Goal: Complete application form: Complete application form

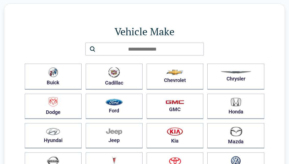
scroll to position [12, 0]
click at [121, 105] on img "button" at bounding box center [114, 102] width 17 height 7
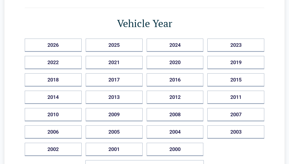
scroll to position [48, 0]
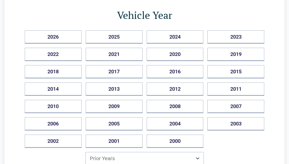
click at [45, 77] on button "2018" at bounding box center [53, 71] width 57 height 13
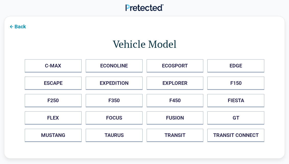
scroll to position [15, 0]
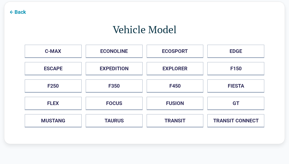
click at [48, 73] on button "ESCAPE" at bounding box center [53, 68] width 57 height 13
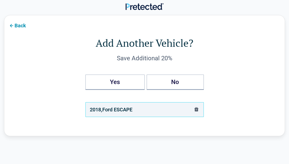
scroll to position [0, 0]
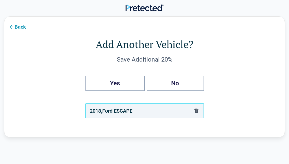
click at [182, 82] on button "No" at bounding box center [175, 83] width 57 height 15
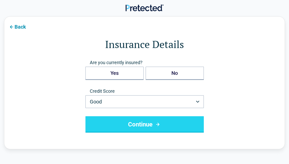
click at [126, 74] on button "Yes" at bounding box center [114, 73] width 58 height 13
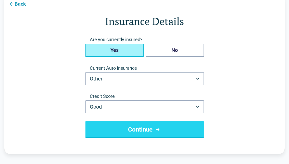
scroll to position [23, 0]
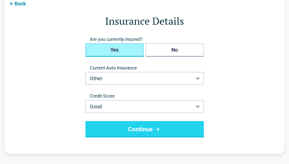
click at [126, 80] on button "Other" at bounding box center [144, 78] width 118 height 13
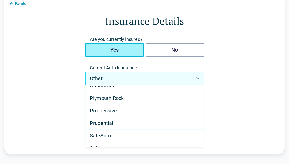
scroll to position [231, 0]
click at [113, 111] on span "Progressive" at bounding box center [103, 111] width 27 height 6
select select "**********"
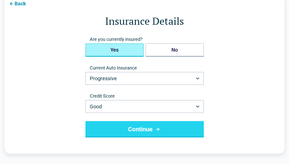
click at [162, 130] on button "Continue" at bounding box center [144, 129] width 118 height 16
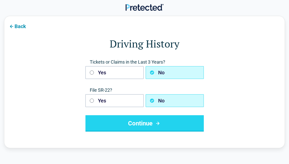
scroll to position [15, 0]
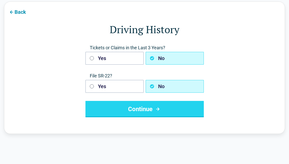
click at [146, 111] on button "Continue" at bounding box center [144, 109] width 118 height 16
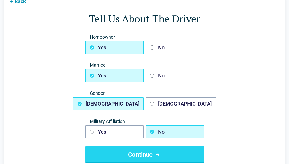
scroll to position [26, 0]
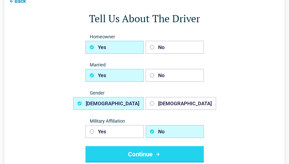
click at [155, 53] on button "No" at bounding box center [175, 47] width 58 height 13
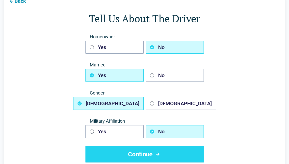
scroll to position [26, 0]
click at [154, 79] on button "No" at bounding box center [175, 75] width 58 height 13
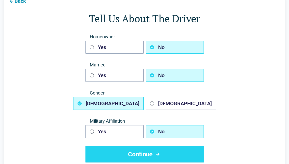
click at [158, 105] on button "[DEMOGRAPHIC_DATA]" at bounding box center [181, 103] width 70 height 13
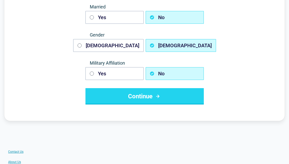
scroll to position [87, 0]
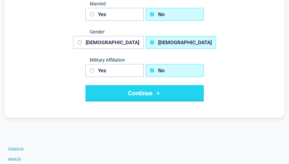
click at [158, 94] on icon "submit" at bounding box center [157, 93] width 3 height 3
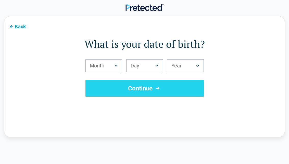
scroll to position [15, 0]
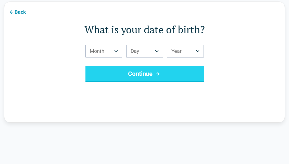
click at [114, 52] on button "Month" at bounding box center [103, 51] width 37 height 13
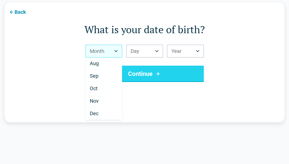
scroll to position [89, 0]
click at [100, 77] on div "Sep" at bounding box center [104, 76] width 36 height 13
select select "*"
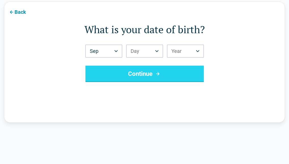
click at [157, 50] on icon "Birth Day" at bounding box center [157, 51] width 4 height 2
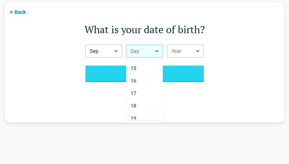
scroll to position [166, 0]
click at [143, 102] on div "17" at bounding box center [145, 99] width 36 height 13
select select "**"
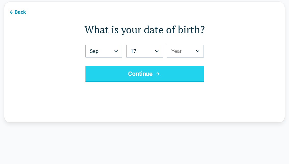
click at [195, 52] on button "Year" at bounding box center [185, 51] width 37 height 13
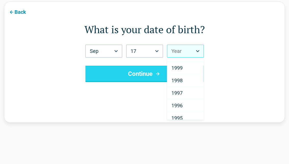
scroll to position [93, 0]
click at [184, 87] on div "1998" at bounding box center [185, 84] width 36 height 13
select select "****"
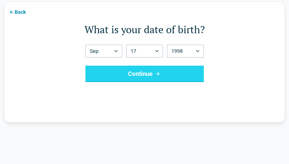
click at [155, 76] on icon "submit" at bounding box center [158, 74] width 6 height 6
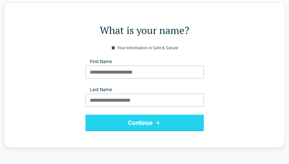
scroll to position [14, 0]
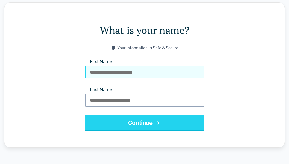
click at [140, 75] on input "First Name" at bounding box center [144, 72] width 118 height 13
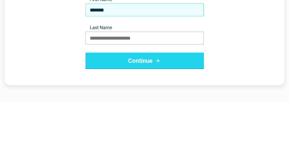
type input "*******"
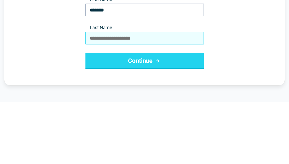
click at [117, 94] on input "Last Name" at bounding box center [144, 100] width 118 height 13
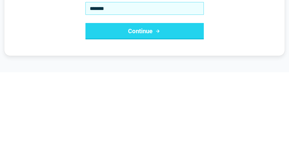
type input "*******"
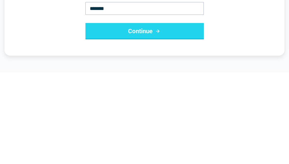
click at [149, 115] on button "Continue" at bounding box center [144, 123] width 118 height 16
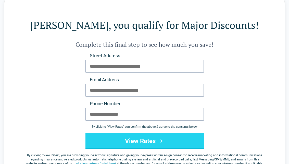
scroll to position [0, 0]
